Goal: Entertainment & Leisure: Browse casually

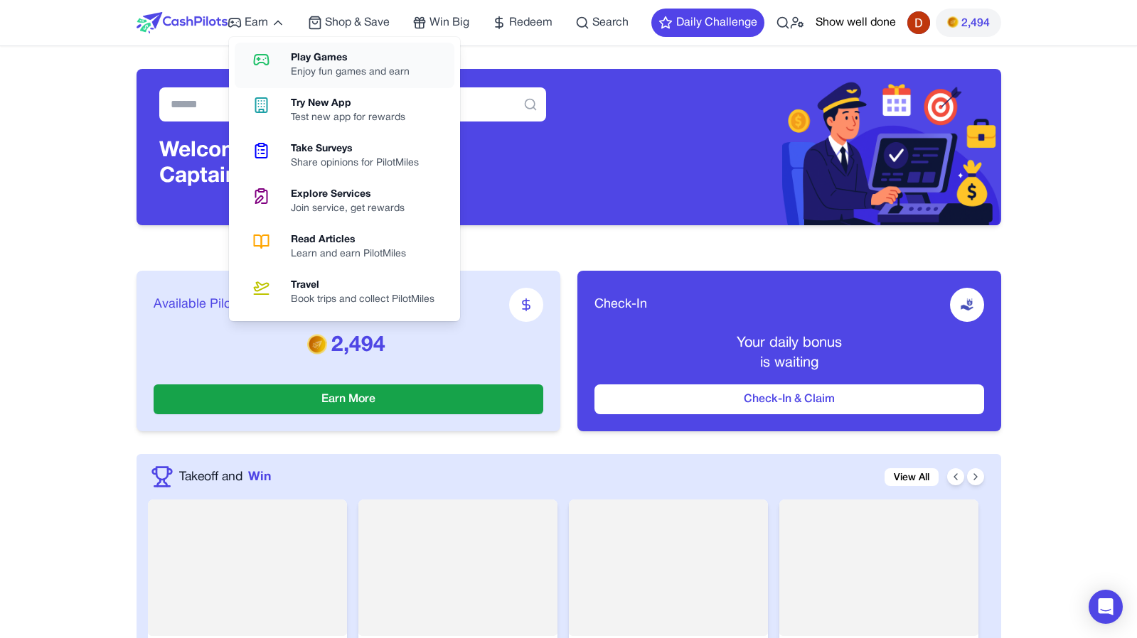
click at [287, 69] on link "Play Games Enjoy fun games and earn" at bounding box center [345, 66] width 220 height 46
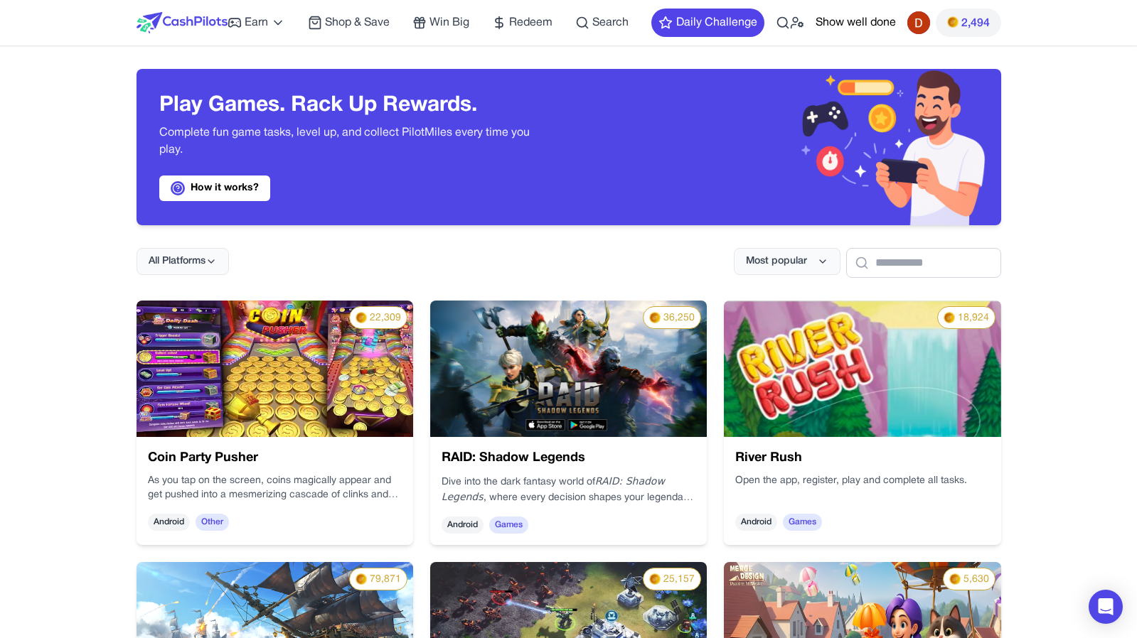
click at [279, 451] on h3 "Coin Party Pusher" at bounding box center [275, 459] width 254 height 20
